Goal: Task Accomplishment & Management: Complete application form

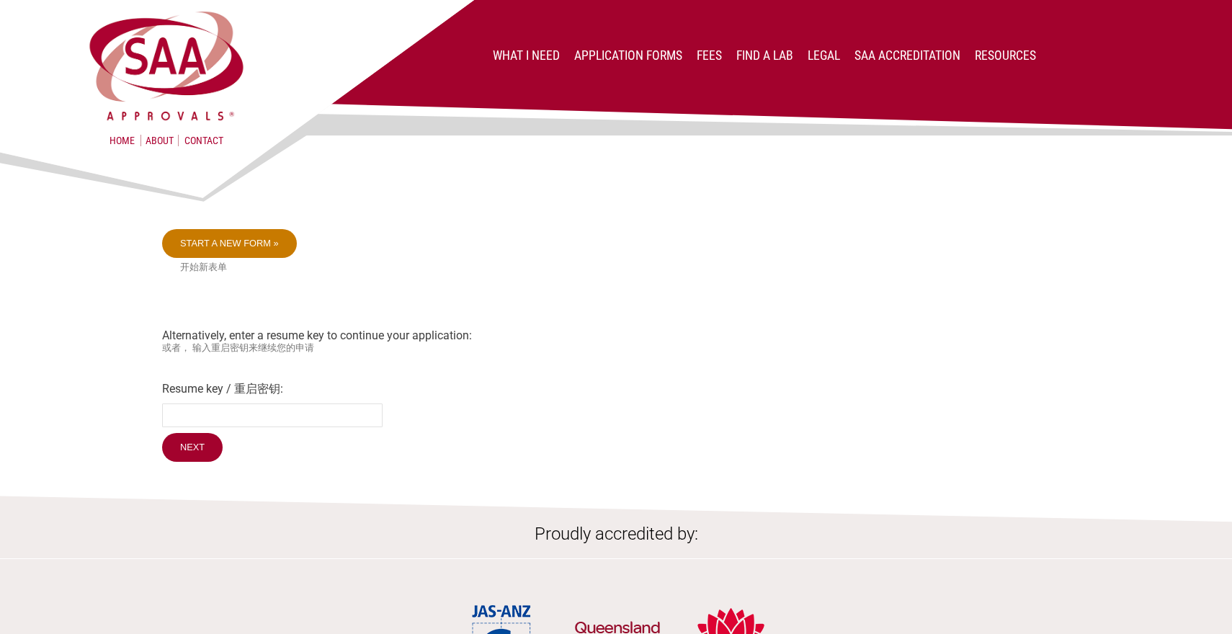
click at [238, 245] on link "Start a new form »" at bounding box center [229, 243] width 135 height 29
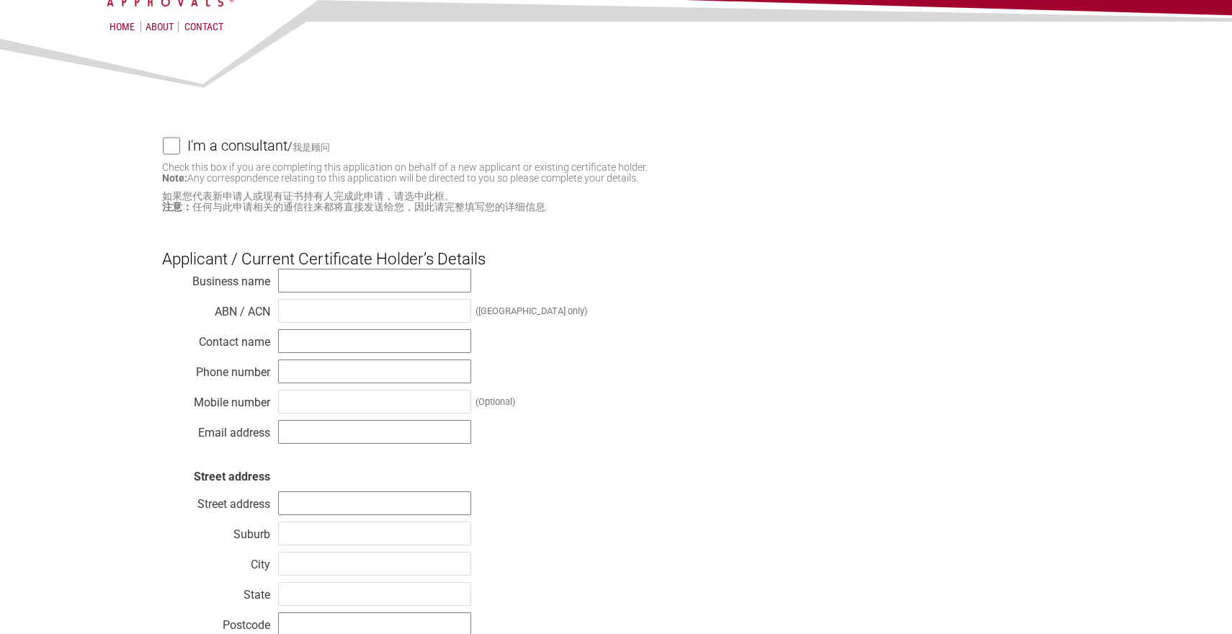
scroll to position [115, 0]
click at [339, 283] on input "text" at bounding box center [374, 280] width 193 height 24
click at [304, 280] on input "Edisonic Energy" at bounding box center [374, 280] width 193 height 24
type input "Edisonic Energy"
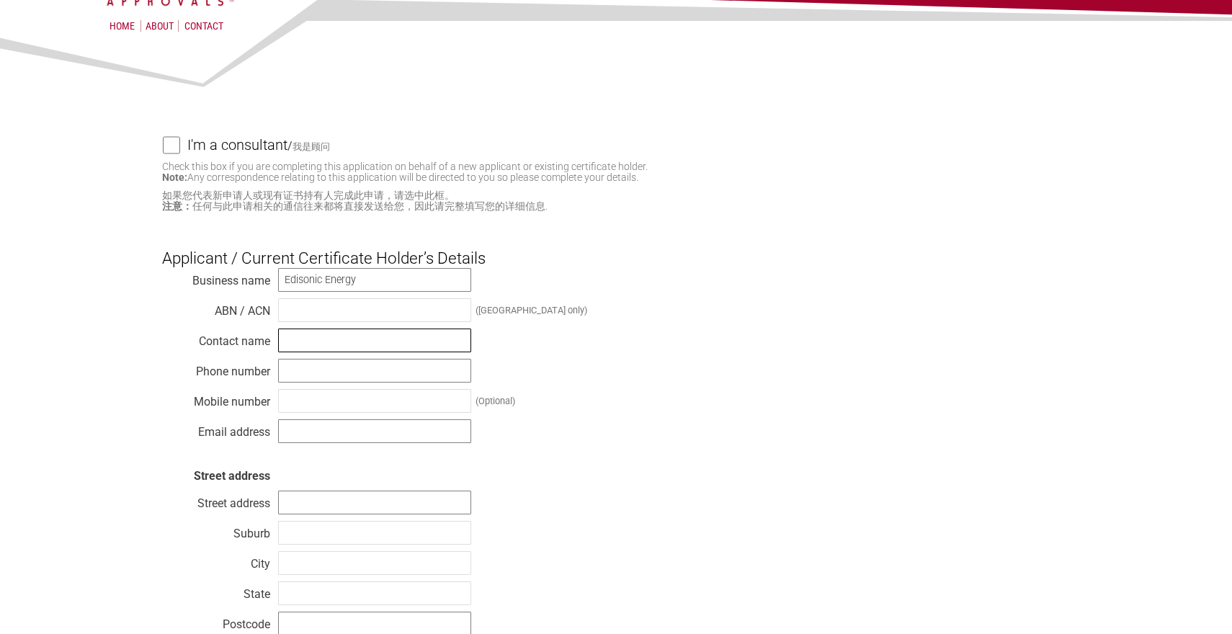
click at [311, 339] on input "text" at bounding box center [374, 341] width 193 height 24
type input "[PERSON_NAME] ([PERSON_NAME]) [PERSON_NAME]"
type input "0430182882"
click at [311, 406] on input "text" at bounding box center [374, 401] width 193 height 24
type input "0430182882"
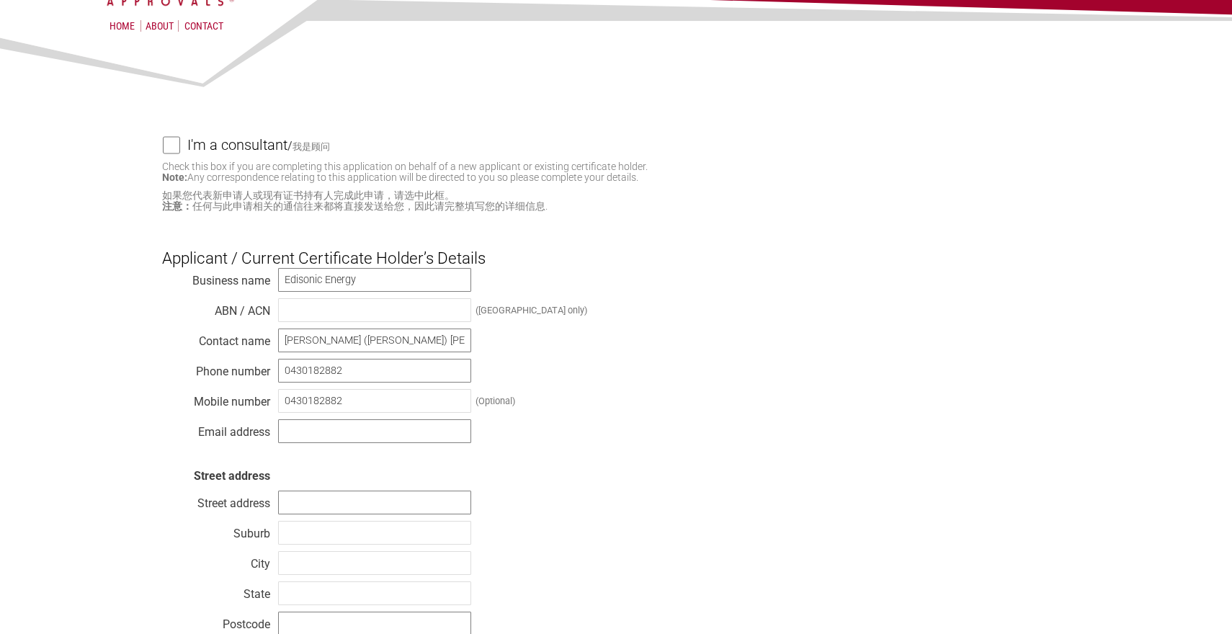
click at [323, 444] on div "Business name Edisonic Energy ABN / ACN ([GEOGRAPHIC_DATA] only) Contact name […" at bounding box center [616, 468] width 908 height 403
click at [323, 439] on input "text" at bounding box center [374, 431] width 193 height 24
click at [327, 431] on input "[EMAIL_ADDRESS][DOMAIN_NAME]" at bounding box center [374, 431] width 193 height 24
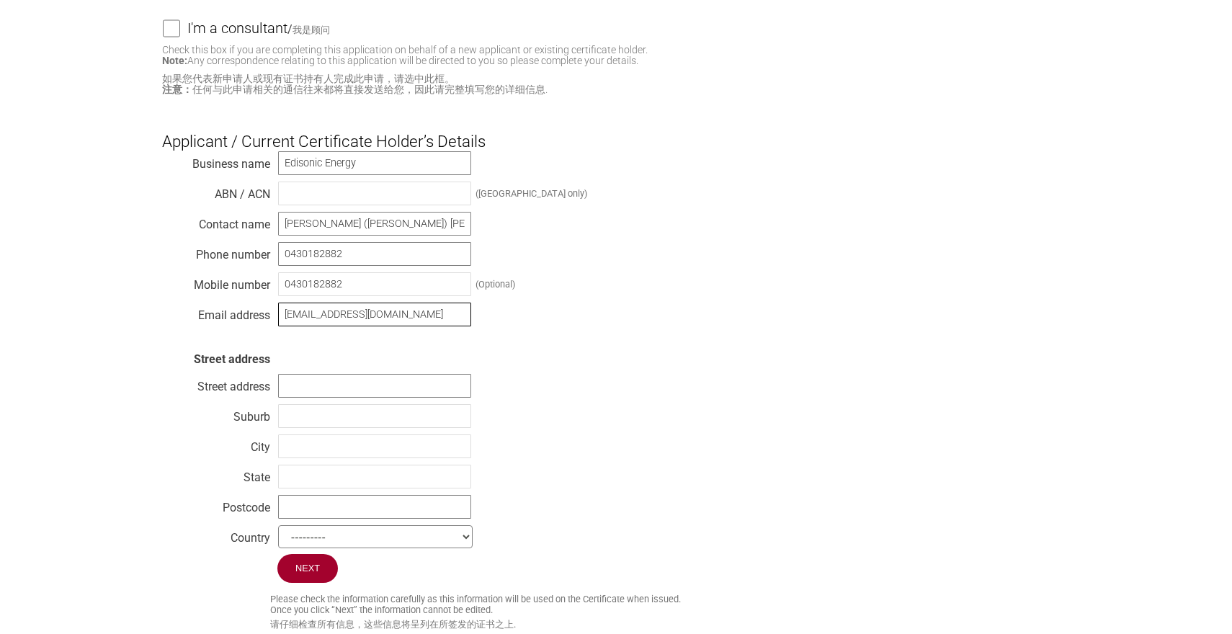
scroll to position [278, 0]
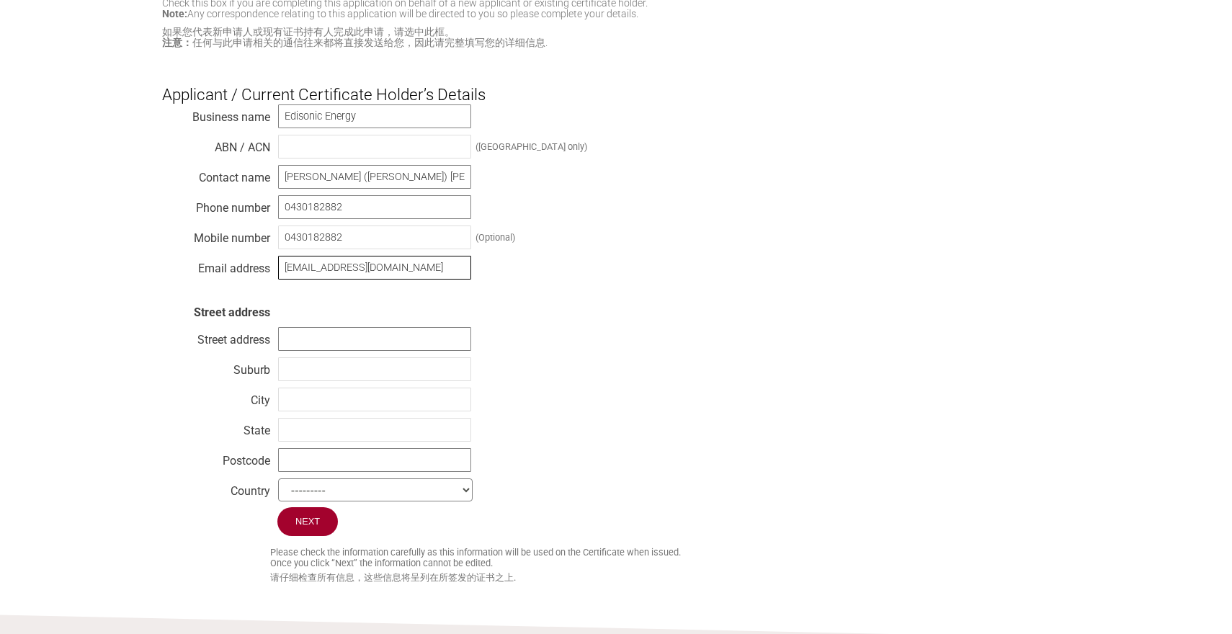
type input "[EMAIL_ADDRESS][DOMAIN_NAME]"
click at [392, 339] on input "text" at bounding box center [374, 339] width 193 height 24
paste input "[STREET_ADDRESS][PERSON_NAME]"
type input "[STREET_ADDRESS][PERSON_NAME]"
click at [319, 371] on input "text" at bounding box center [374, 369] width 193 height 24
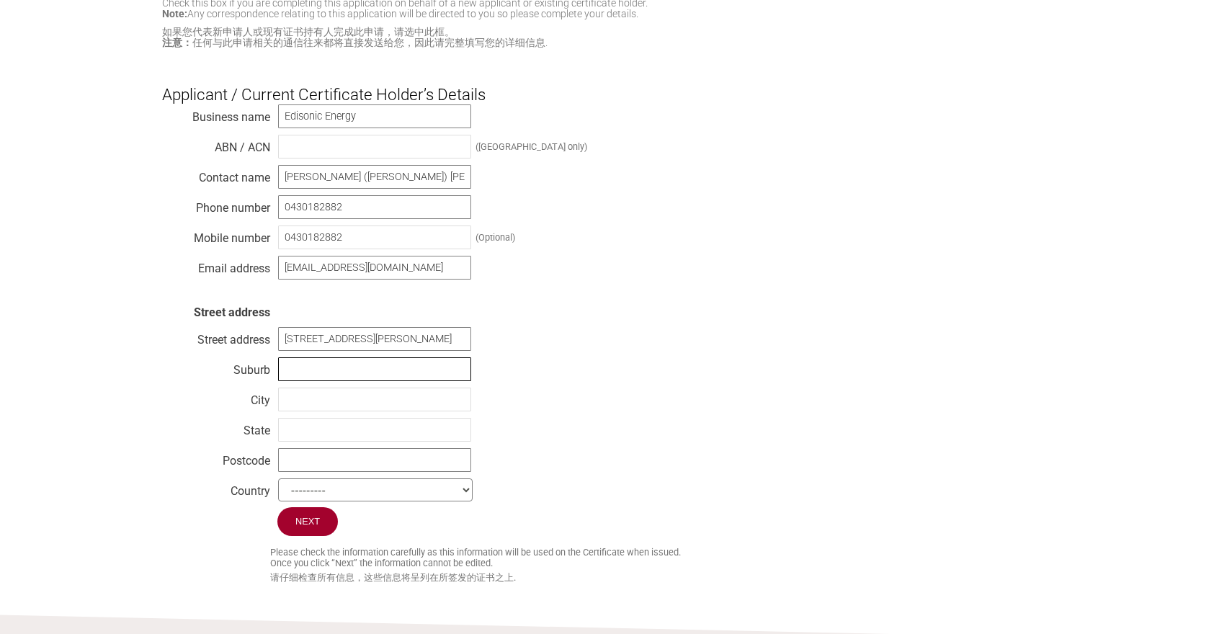
paste input "[GEOGRAPHIC_DATA]"
type input "[GEOGRAPHIC_DATA]"
click at [316, 432] on input "text" at bounding box center [374, 430] width 193 height 24
click at [315, 434] on input "text" at bounding box center [374, 430] width 193 height 24
type input "[GEOGRAPHIC_DATA]"
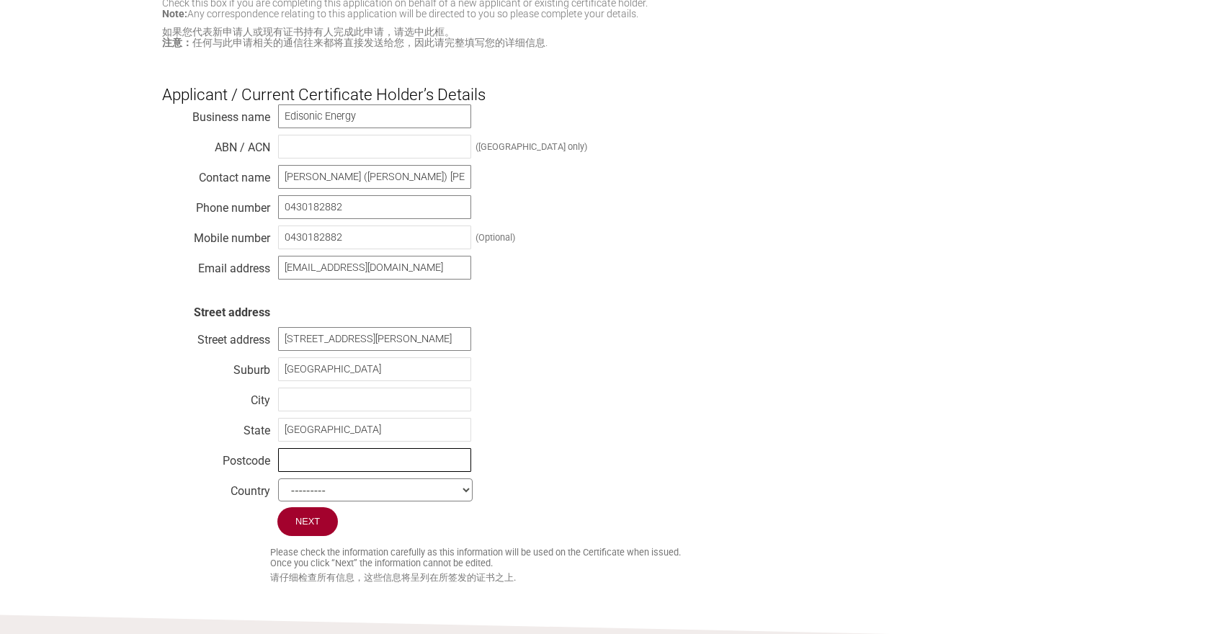
click at [316, 468] on input "text" at bounding box center [374, 460] width 193 height 24
type input "2010"
click at [365, 490] on select "--------- [GEOGRAPHIC_DATA] [GEOGRAPHIC_DATA] [GEOGRAPHIC_DATA] [US_STATE] [GEO…" at bounding box center [375, 489] width 195 height 23
select select "[GEOGRAPHIC_DATA]"
click at [278, 478] on select "--------- [GEOGRAPHIC_DATA] [GEOGRAPHIC_DATA] [GEOGRAPHIC_DATA] [US_STATE] [GEO…" at bounding box center [375, 489] width 195 height 23
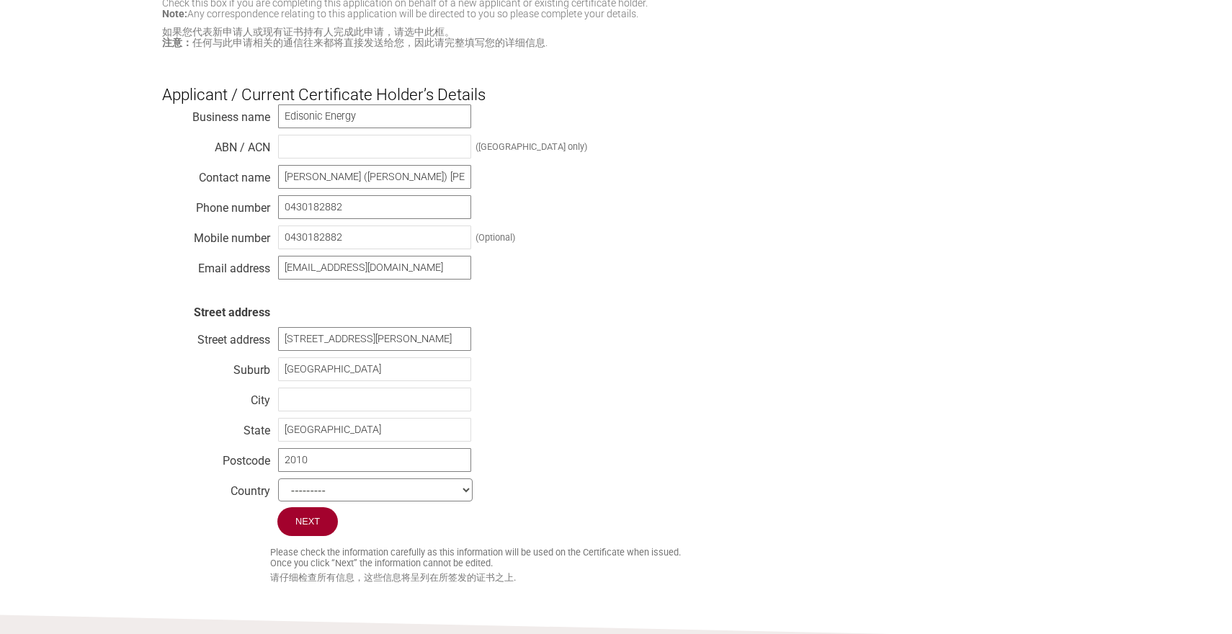
click at [701, 414] on div "Business name Edisonic Energy ABN / ACN ([GEOGRAPHIC_DATA] only) Contact name […" at bounding box center [616, 305] width 908 height 403
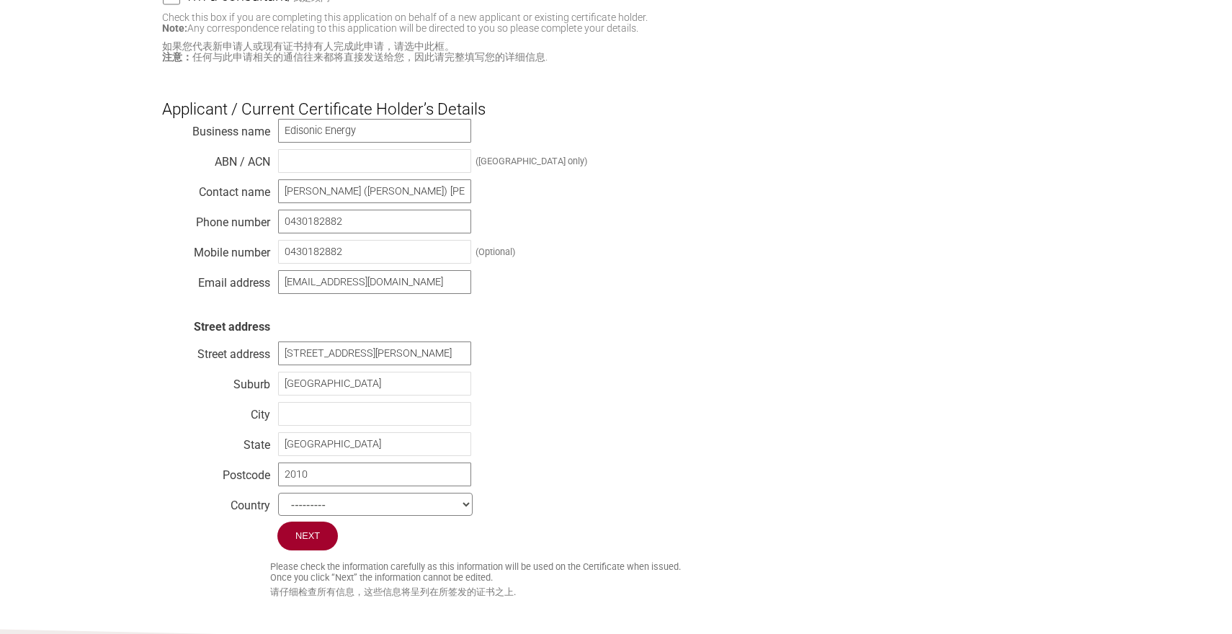
scroll to position [238, 0]
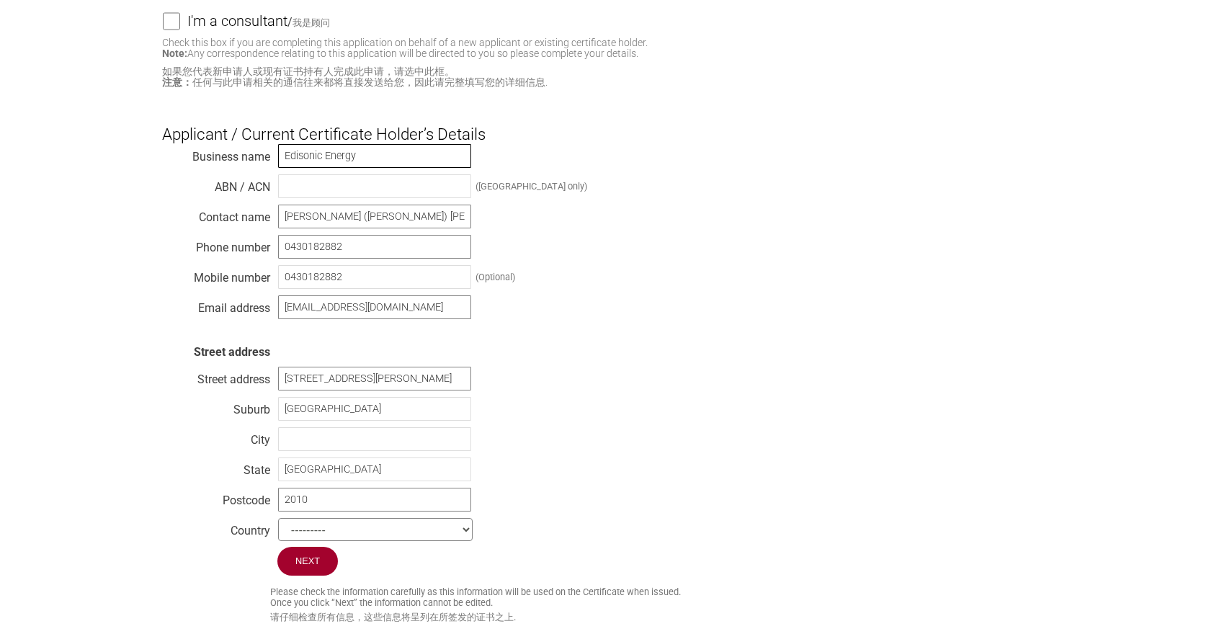
click at [311, 162] on input "Edisonic Energy" at bounding box center [374, 156] width 193 height 24
type input "Edisonic Energy"
click at [366, 186] on input "text" at bounding box center [374, 186] width 193 height 24
paste input "16 670 964 628"
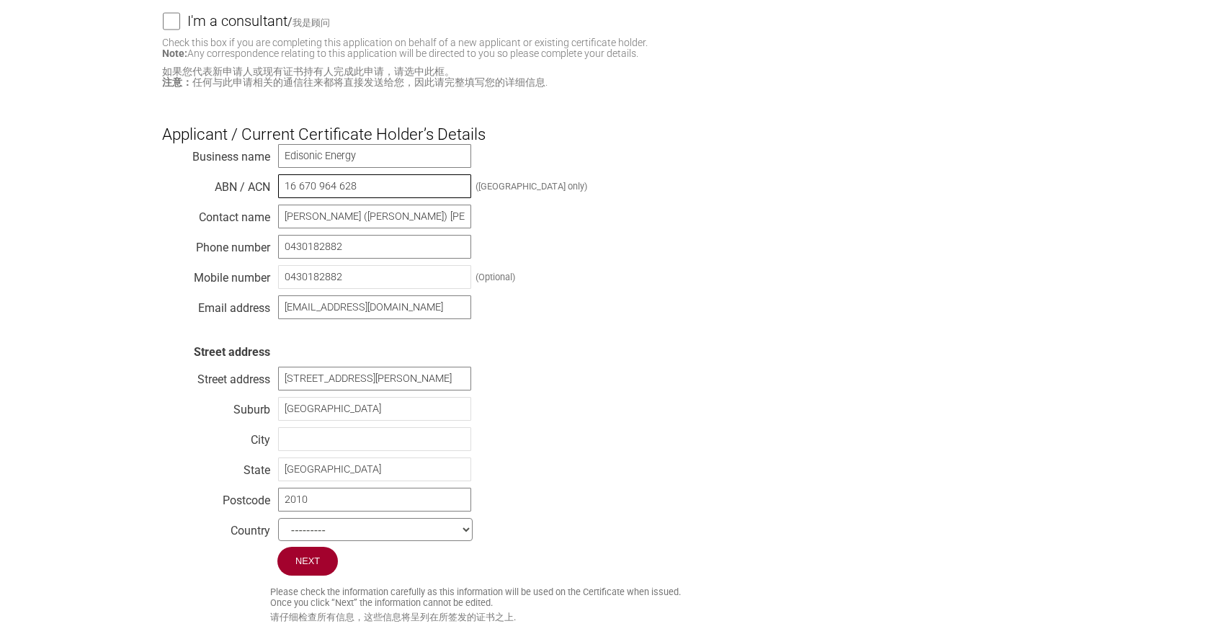
type input "16 670 964 628"
click at [774, 271] on div "Business name Edisonic Energy ABN / ACN 16 670 964 628 ([GEOGRAPHIC_DATA] only)…" at bounding box center [616, 344] width 908 height 403
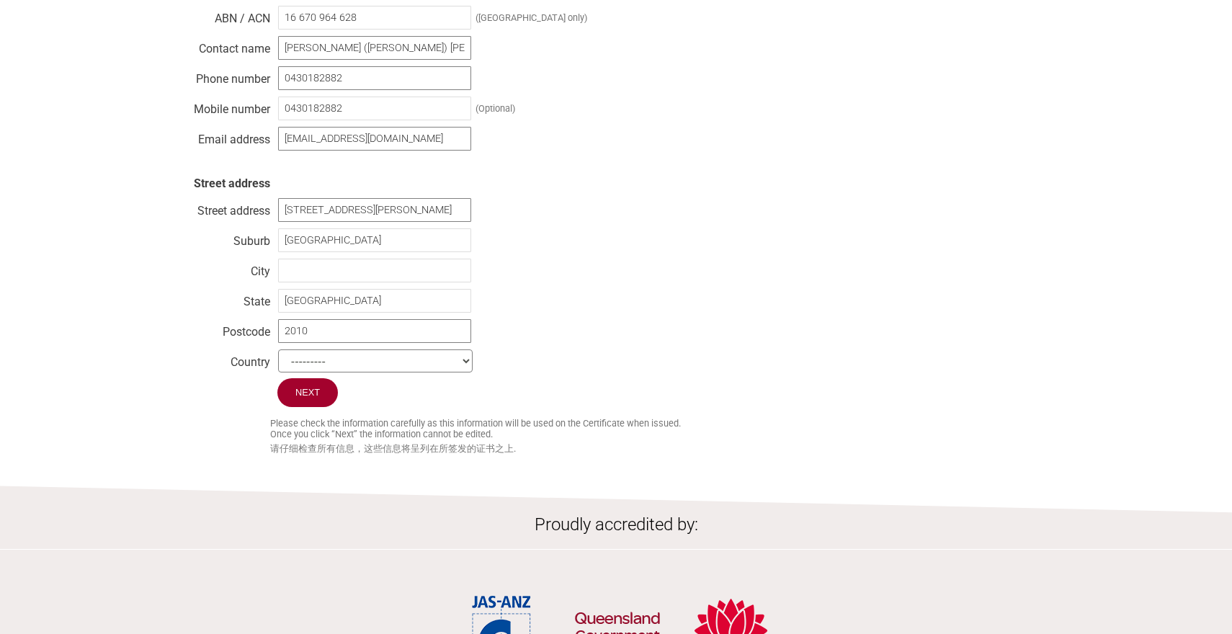
scroll to position [475, 0]
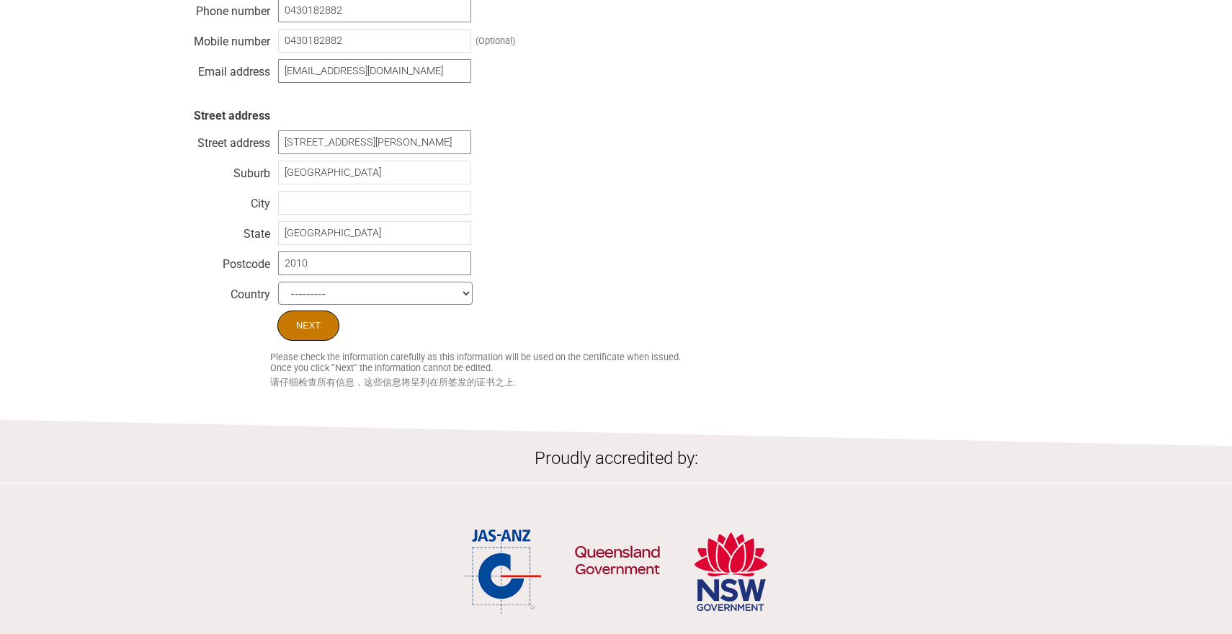
click at [319, 333] on input "Next" at bounding box center [308, 326] width 62 height 30
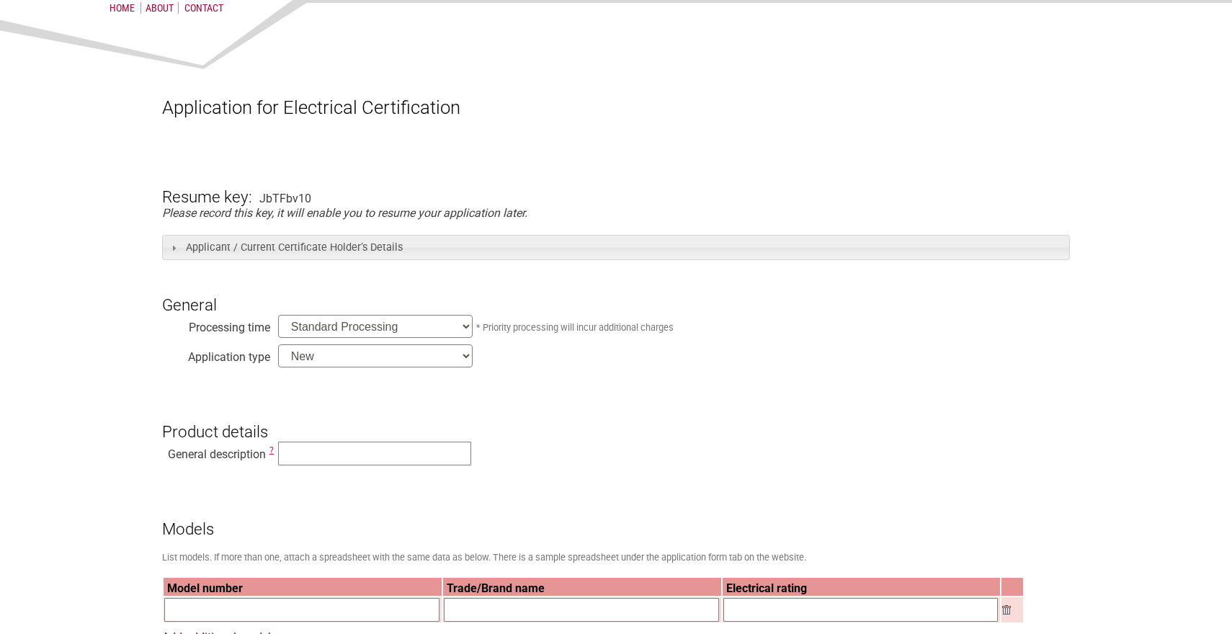
scroll to position [122, 0]
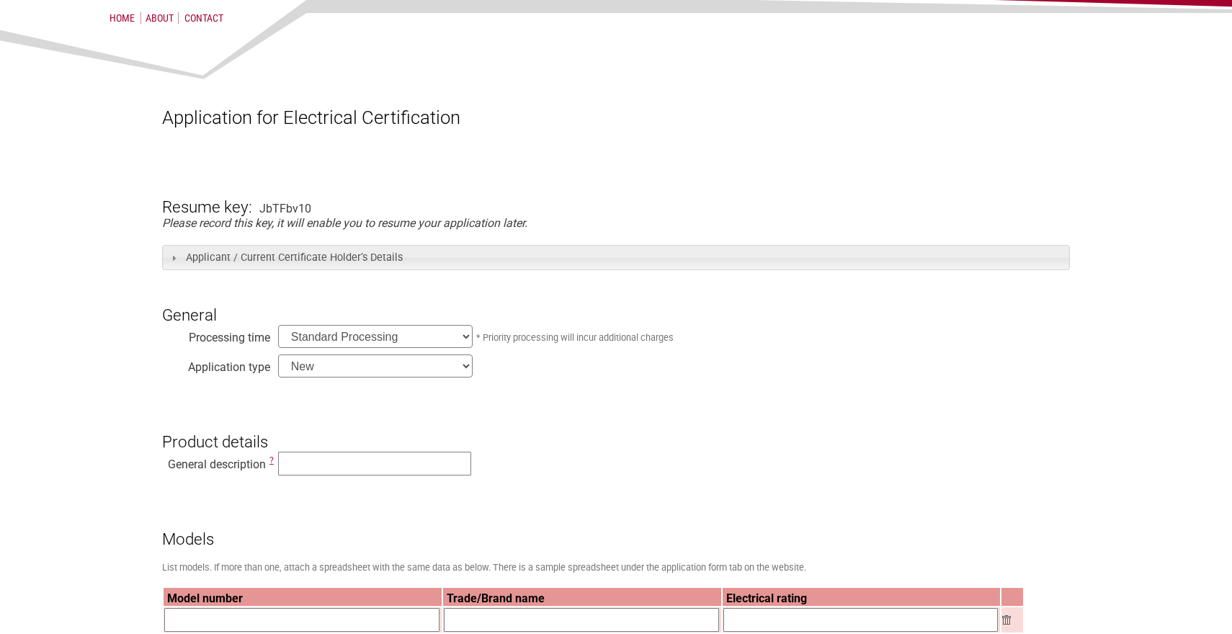
click at [279, 206] on div "JbTFbv10" at bounding box center [285, 209] width 52 height 14
copy div "JbTFbv10"
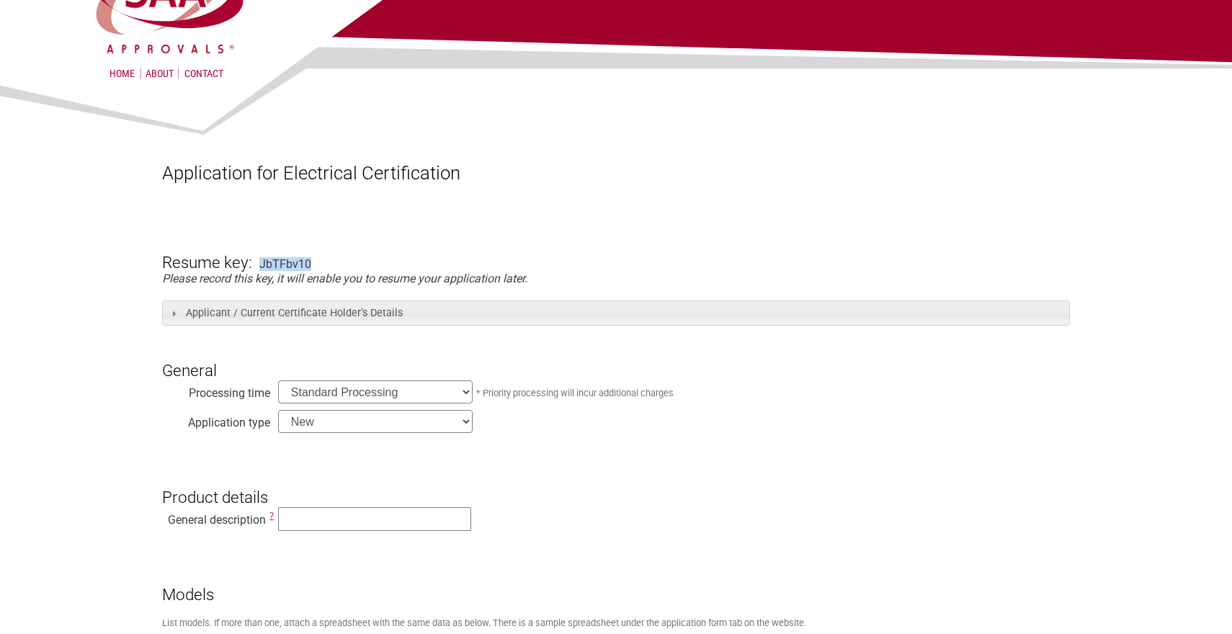
scroll to position [0, 0]
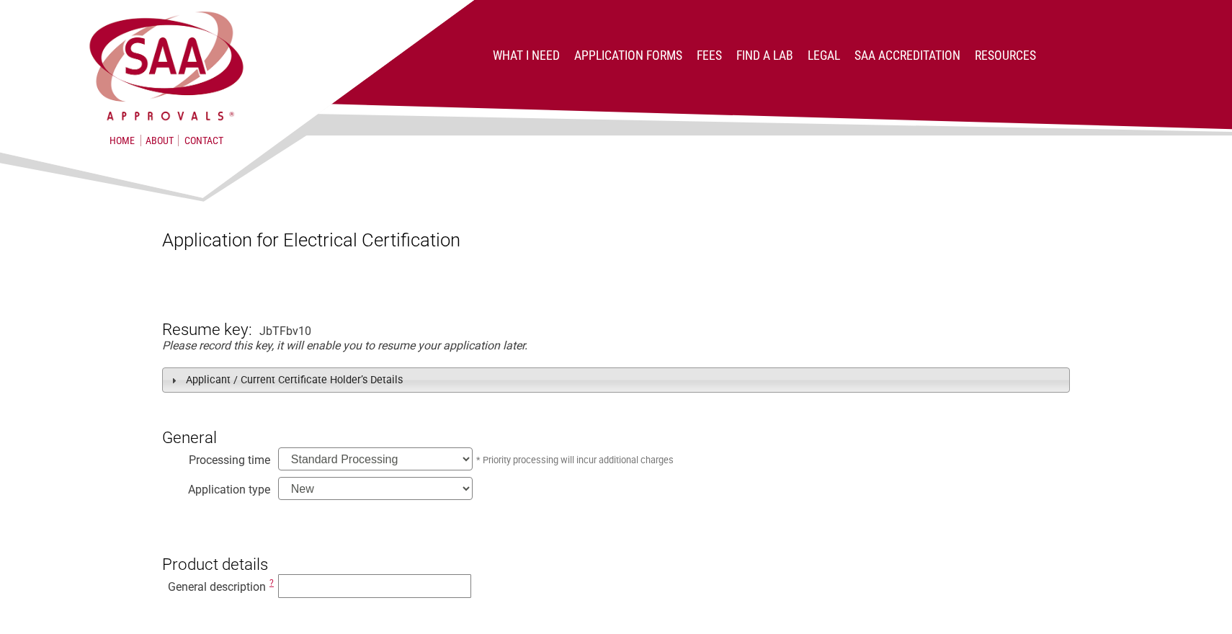
click at [369, 378] on h3 "Applicant / Current Certificate Holder’s Details" at bounding box center [616, 379] width 908 height 25
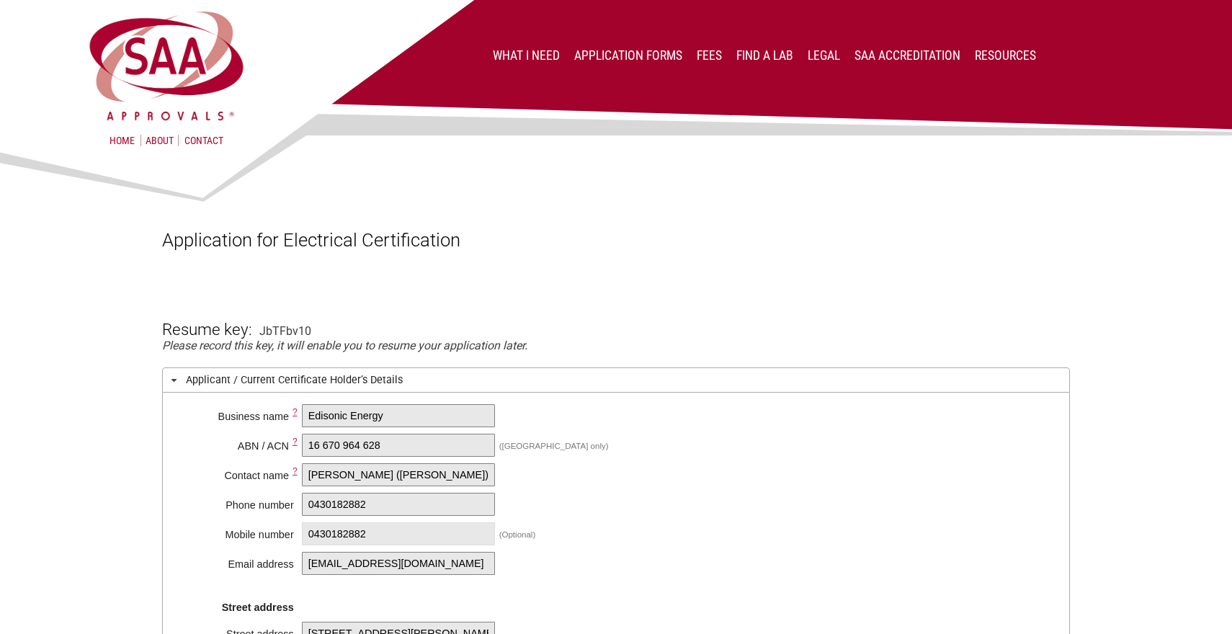
click at [369, 378] on h3 "Applicant / Current Certificate Holder’s Details" at bounding box center [616, 379] width 908 height 25
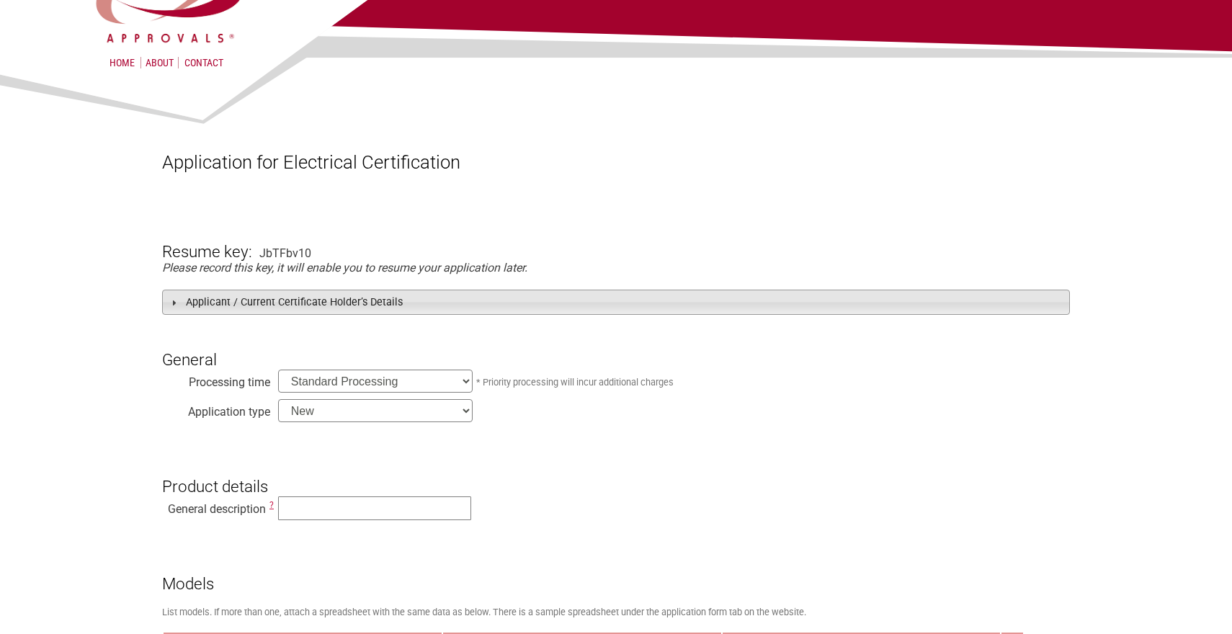
scroll to position [91, 0]
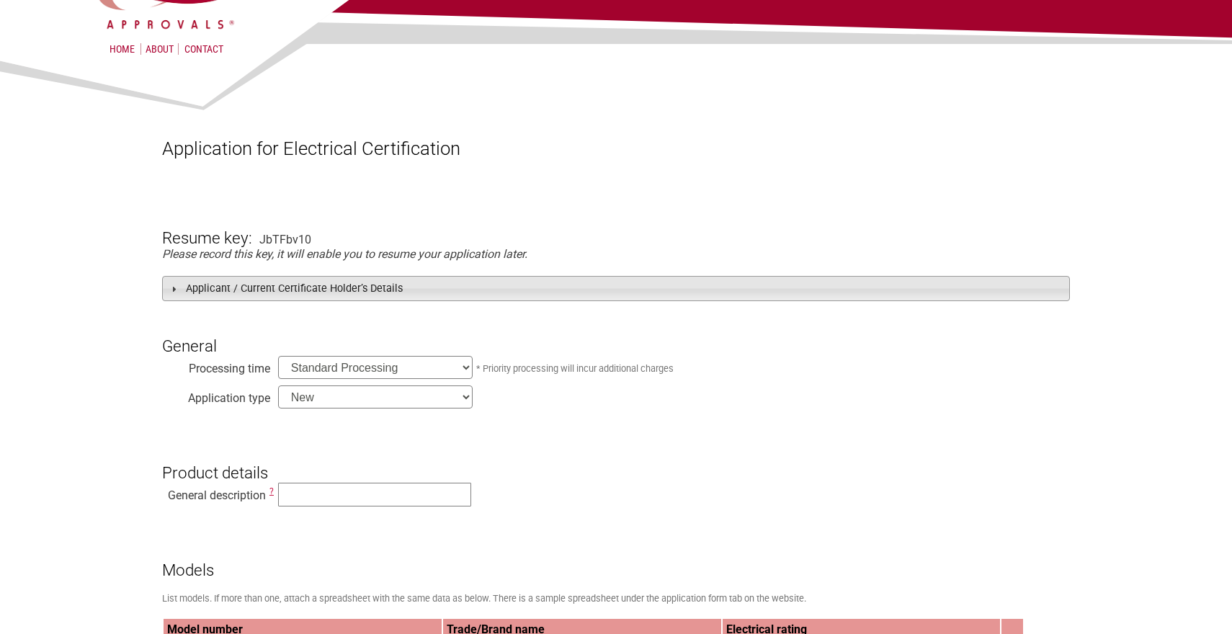
click at [450, 287] on h3 "Applicant / Current Certificate Holder’s Details" at bounding box center [616, 288] width 908 height 25
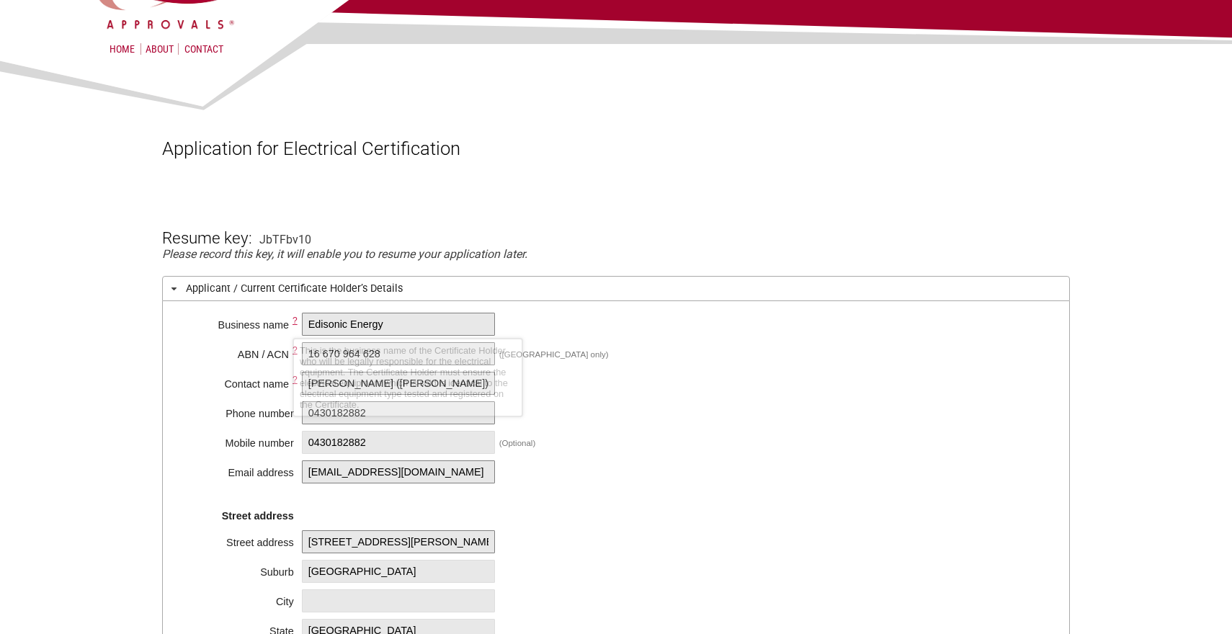
click at [200, 284] on h3 "Applicant / Current Certificate Holder’s Details" at bounding box center [616, 288] width 908 height 25
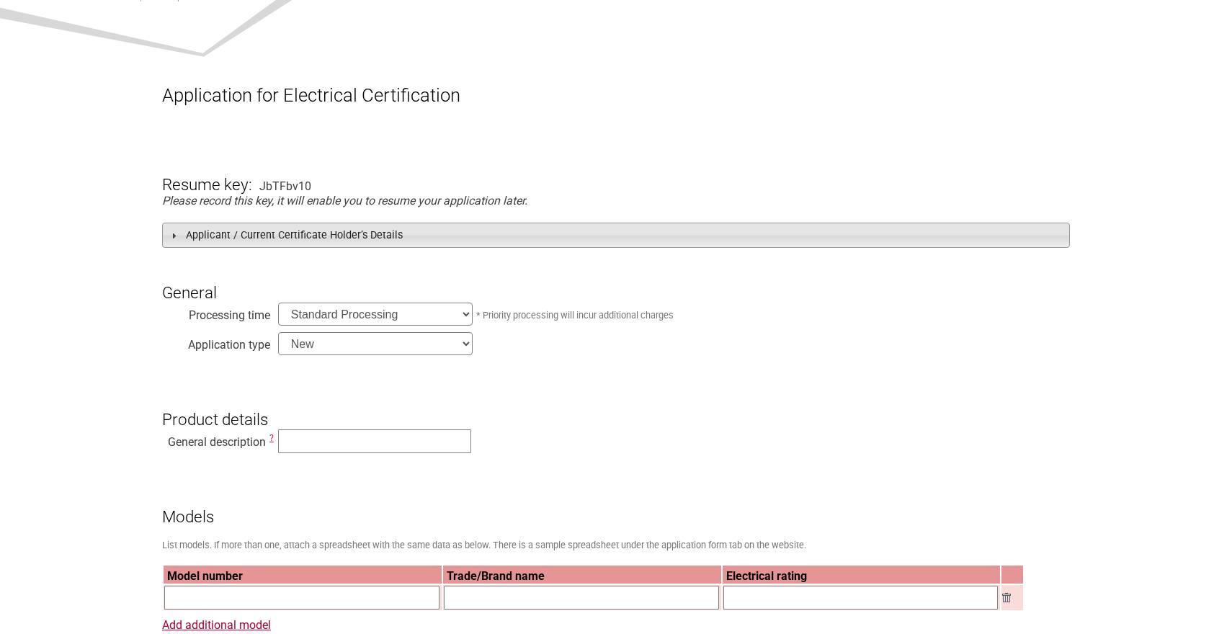
scroll to position [254, 0]
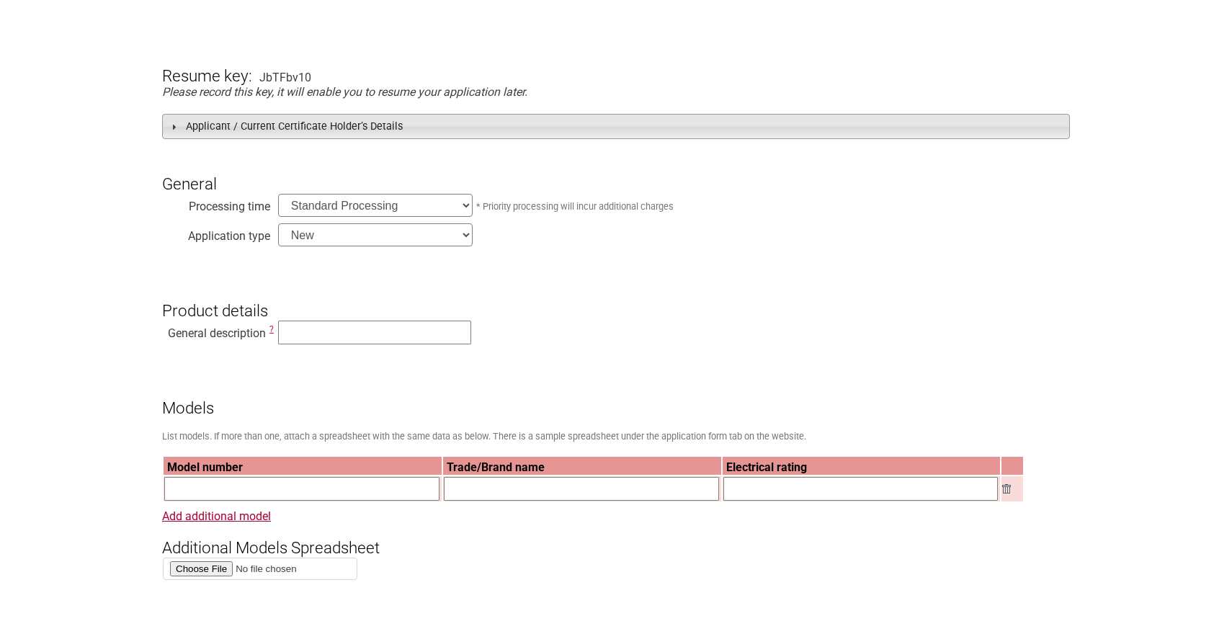
click at [385, 205] on select "Standard Processing Priority Processing (24 hours)" at bounding box center [375, 205] width 195 height 23
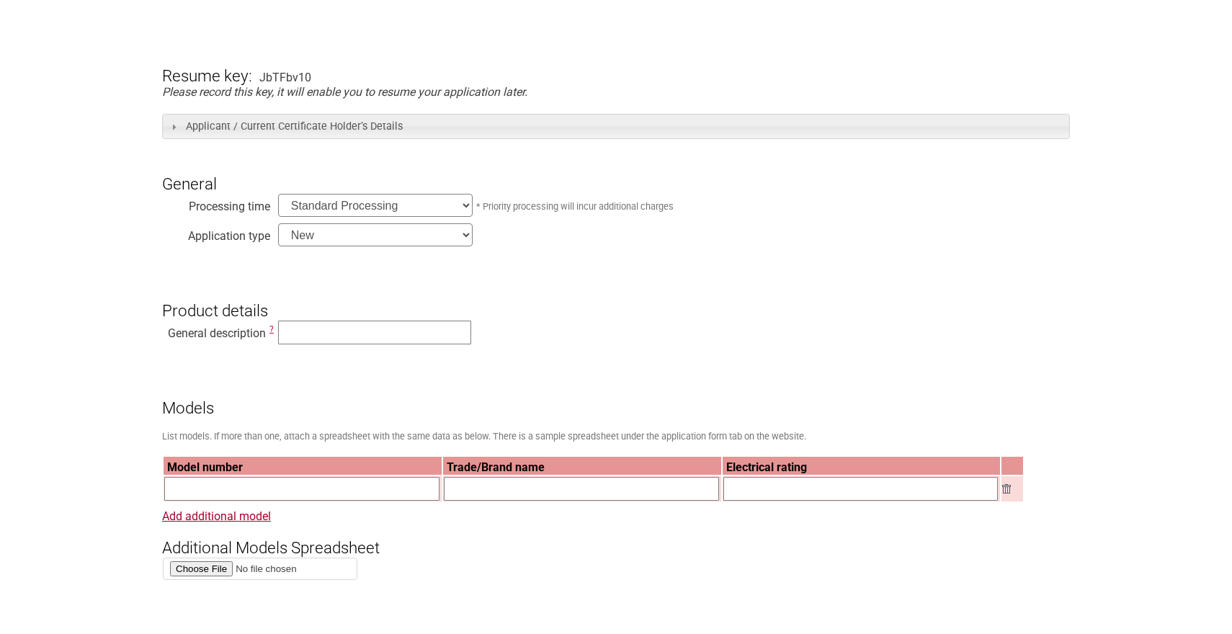
click at [278, 195] on select "Standard Processing Priority Processing (24 hours)" at bounding box center [375, 205] width 195 height 23
click at [434, 238] on select "New Modification Renewal Co-licence" at bounding box center [375, 234] width 195 height 23
click at [278, 224] on select "New Modification Renewal Co-licence" at bounding box center [375, 234] width 195 height 23
click at [539, 298] on h3 "Product details" at bounding box center [616, 298] width 908 height 43
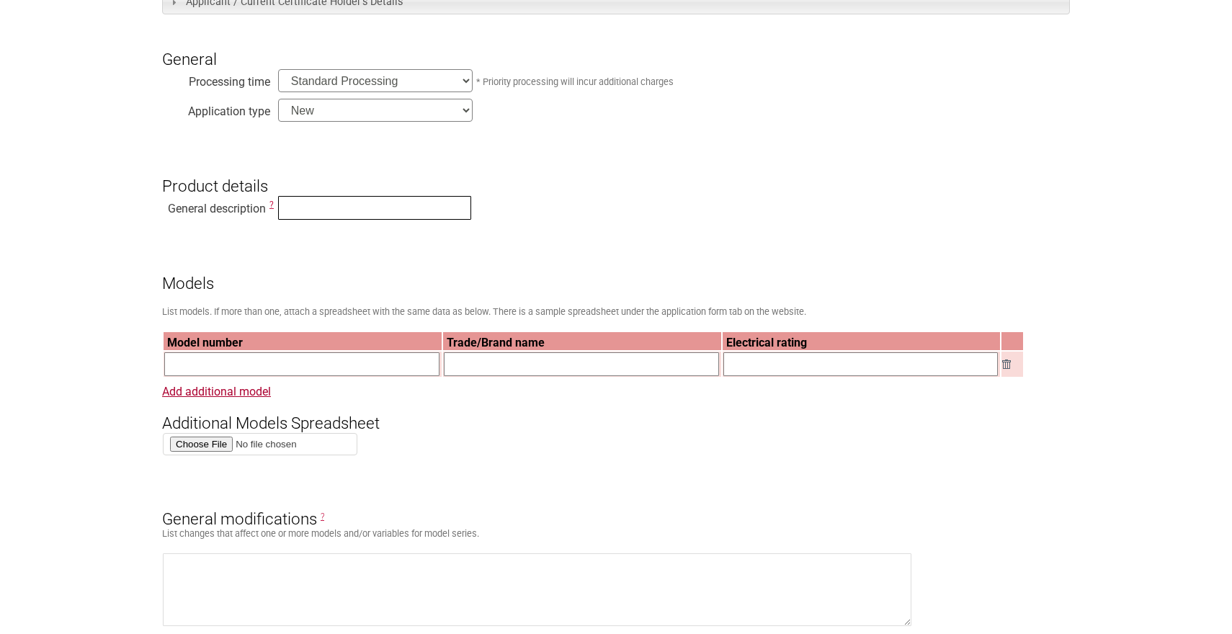
click at [406, 210] on input "text" at bounding box center [374, 208] width 193 height 24
click at [460, 170] on h3 "Product details" at bounding box center [616, 173] width 908 height 43
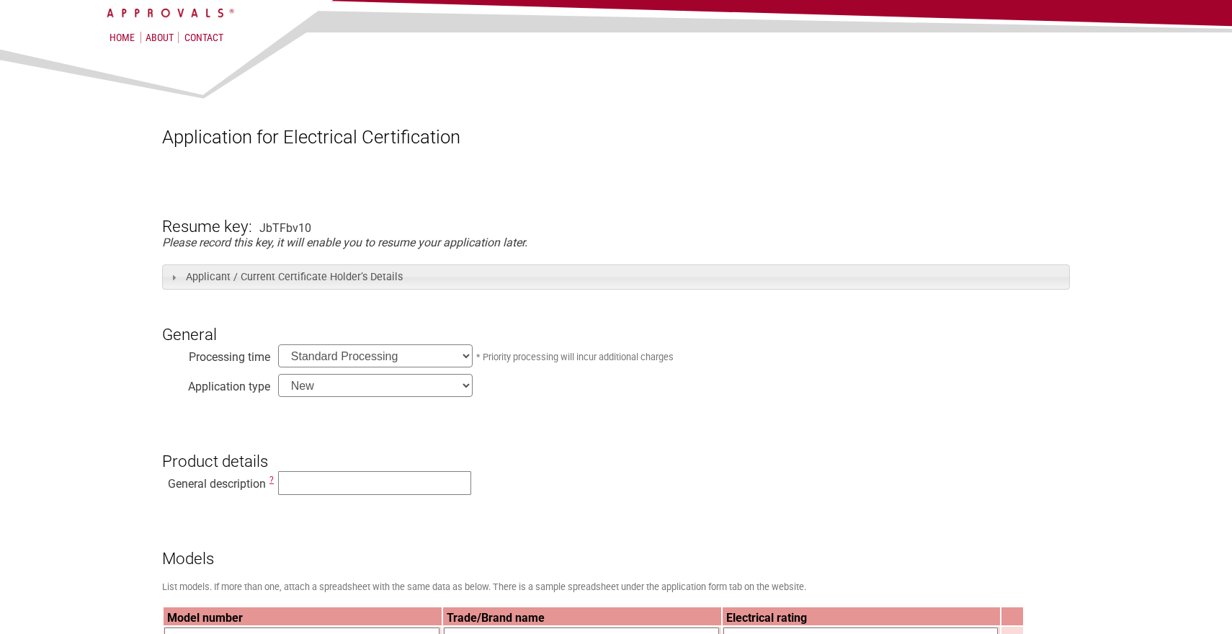
scroll to position [0, 0]
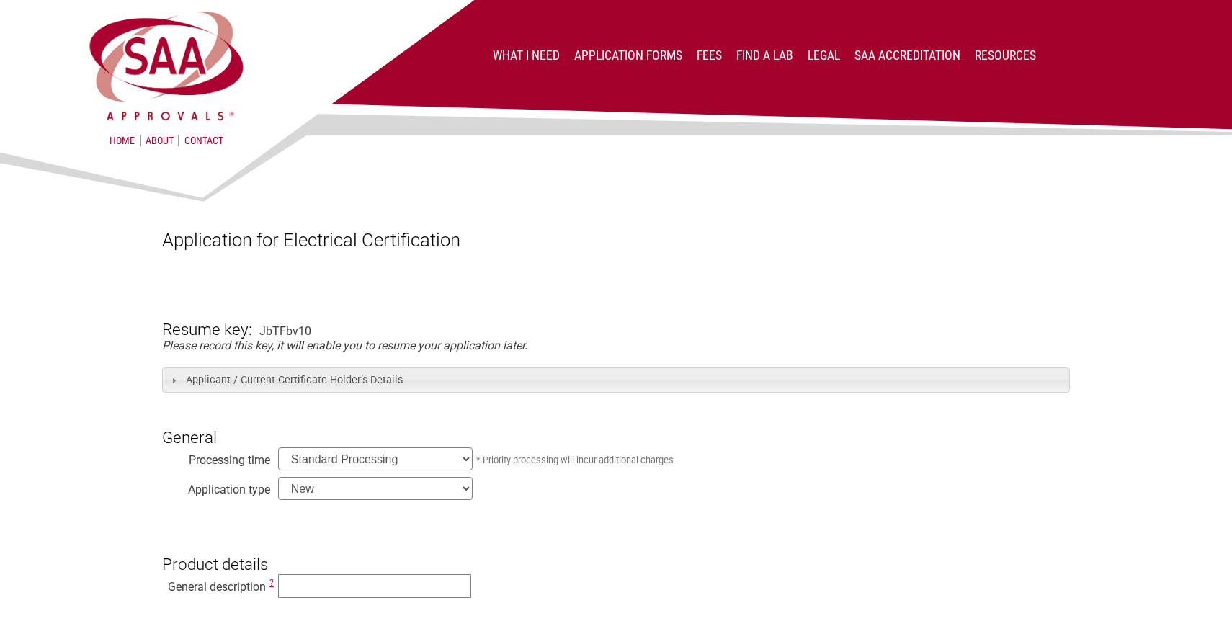
click at [768, 48] on li "Find a lab" at bounding box center [764, 56] width 57 height 18
click at [766, 59] on link "Find a lab" at bounding box center [764, 55] width 57 height 14
